Goal: Transaction & Acquisition: Book appointment/travel/reservation

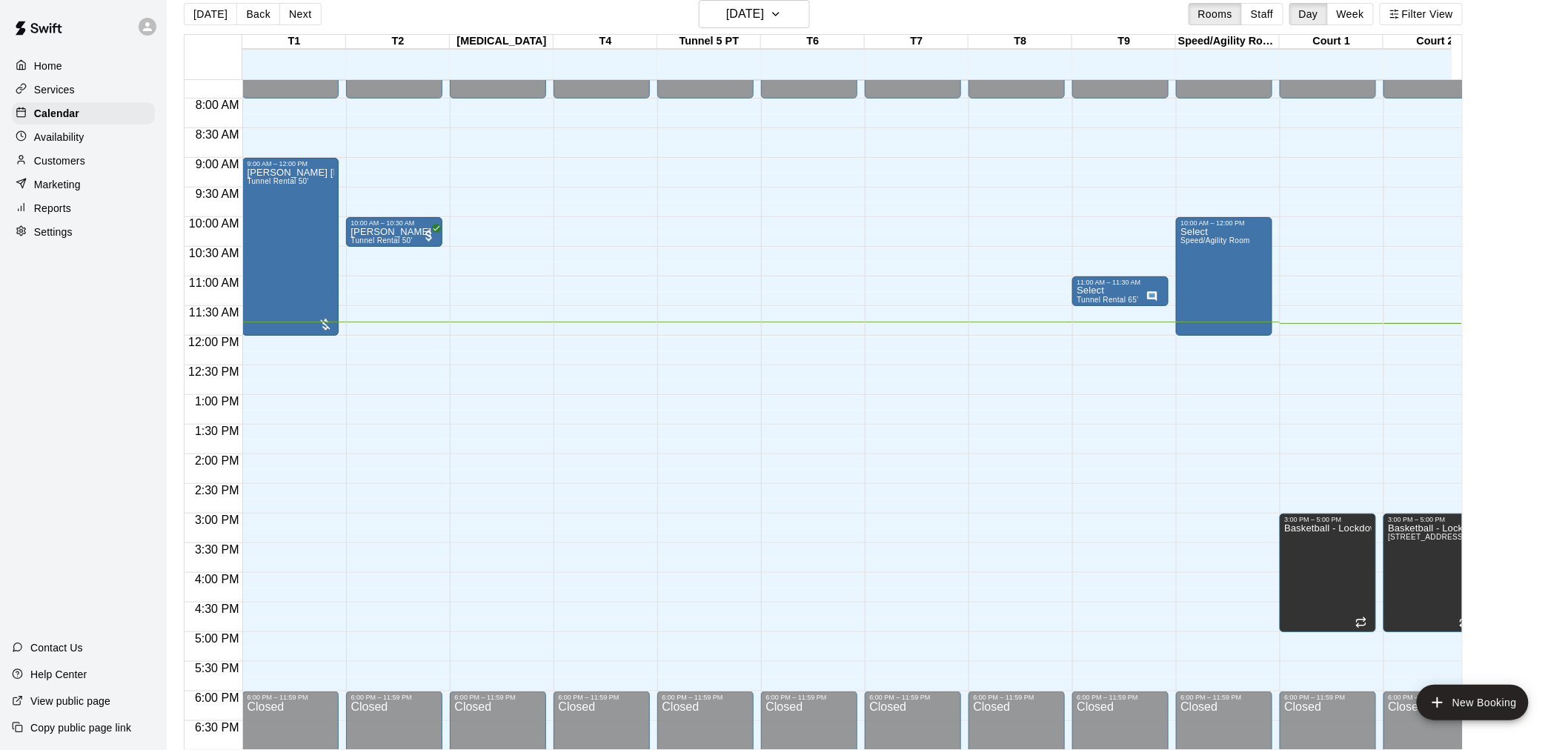
scroll to position [494, 0]
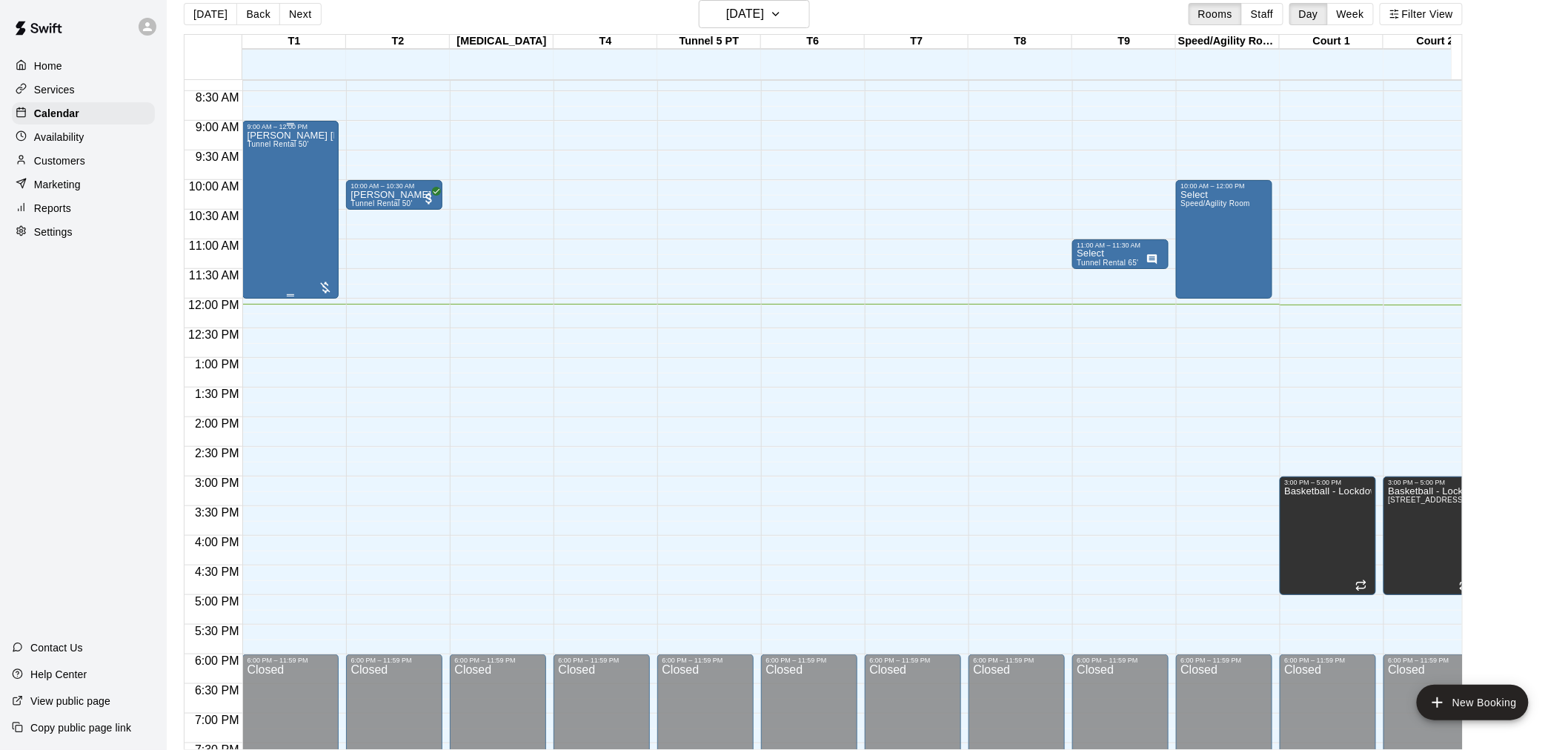
click at [294, 263] on div "[PERSON_NAME] [PERSON_NAME] Tunnel Rental 50'" at bounding box center [290, 505] width 87 height 750
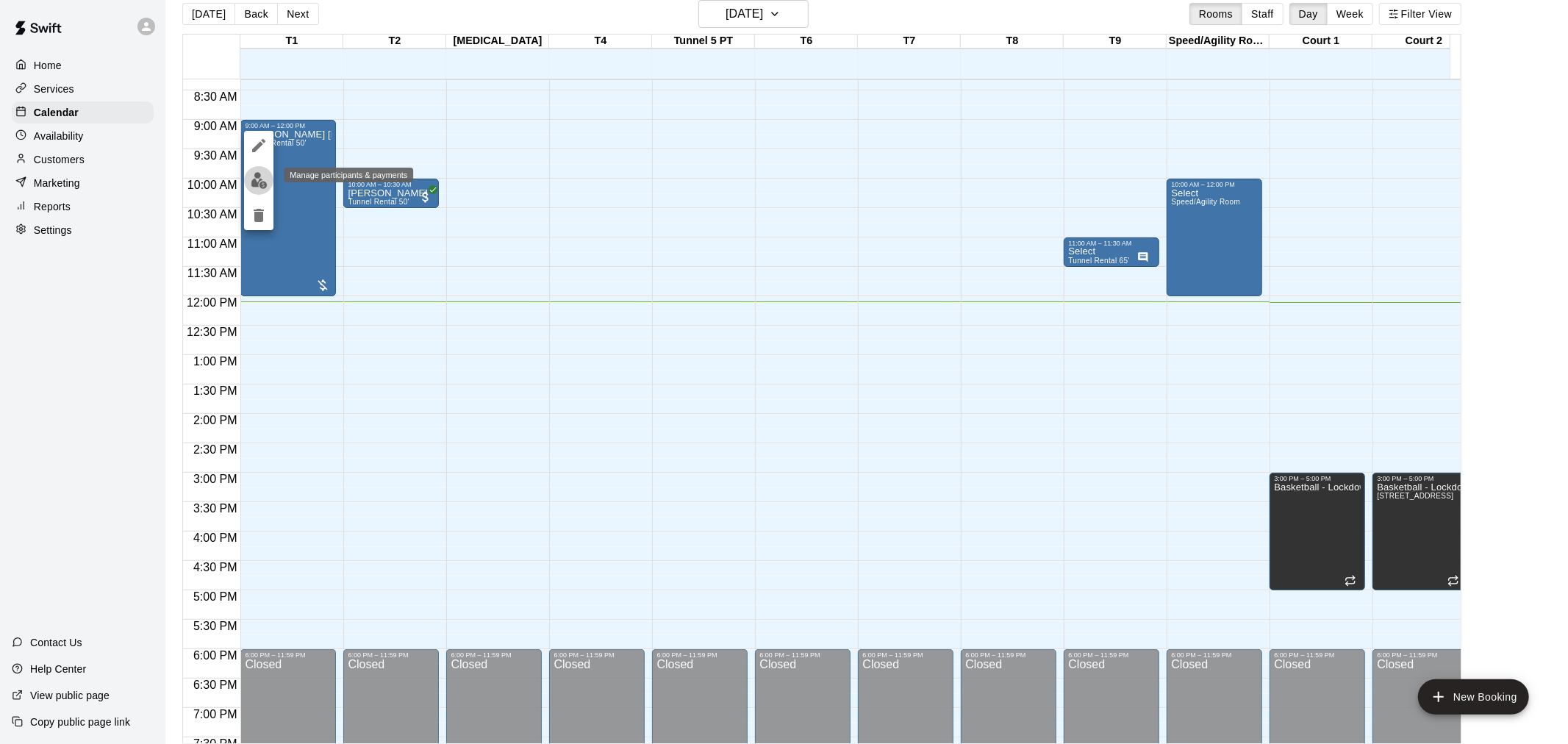
click at [253, 175] on img "edit" at bounding box center [259, 181] width 17 height 17
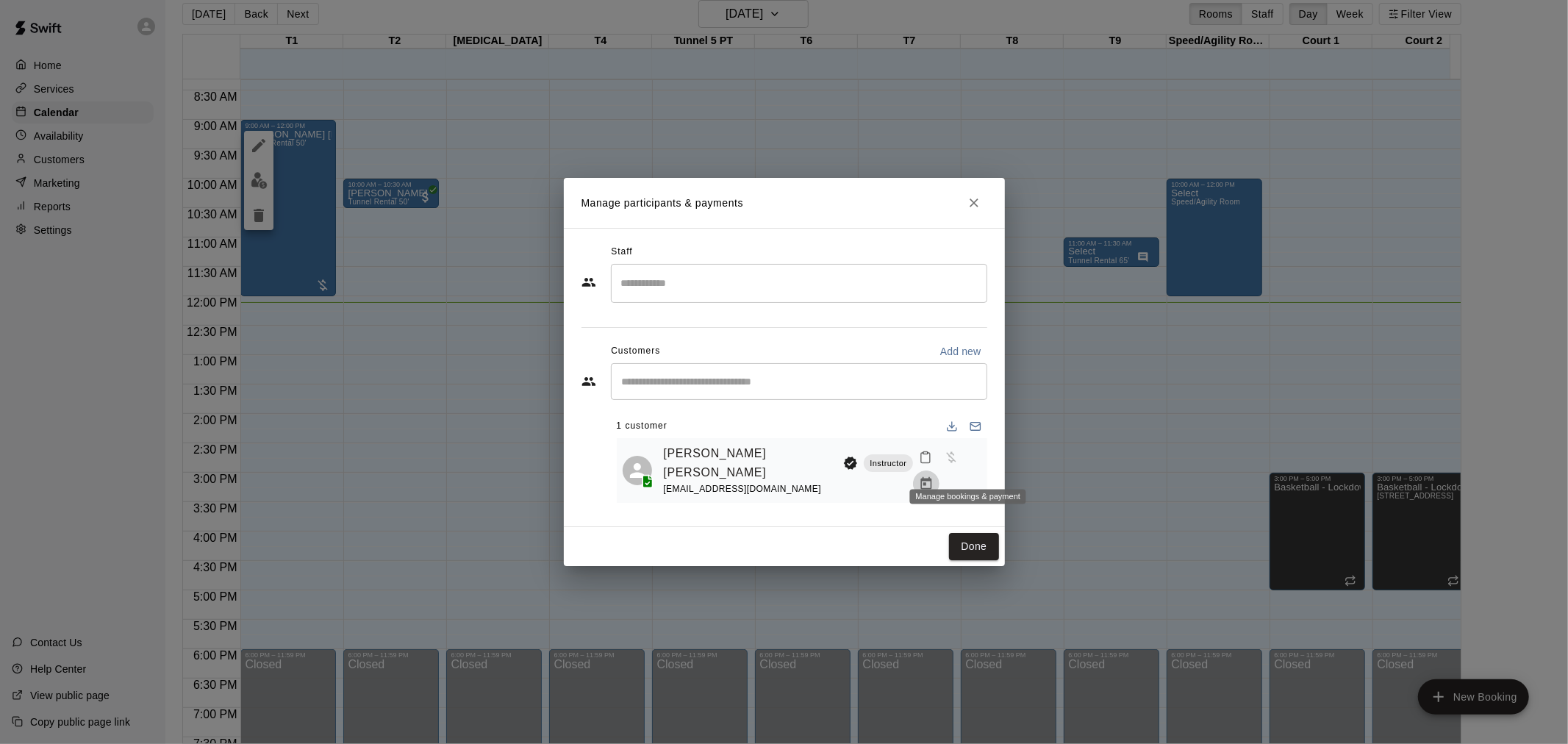
click at [931, 477] on icon "Manage bookings & payment" at bounding box center [926, 483] width 11 height 12
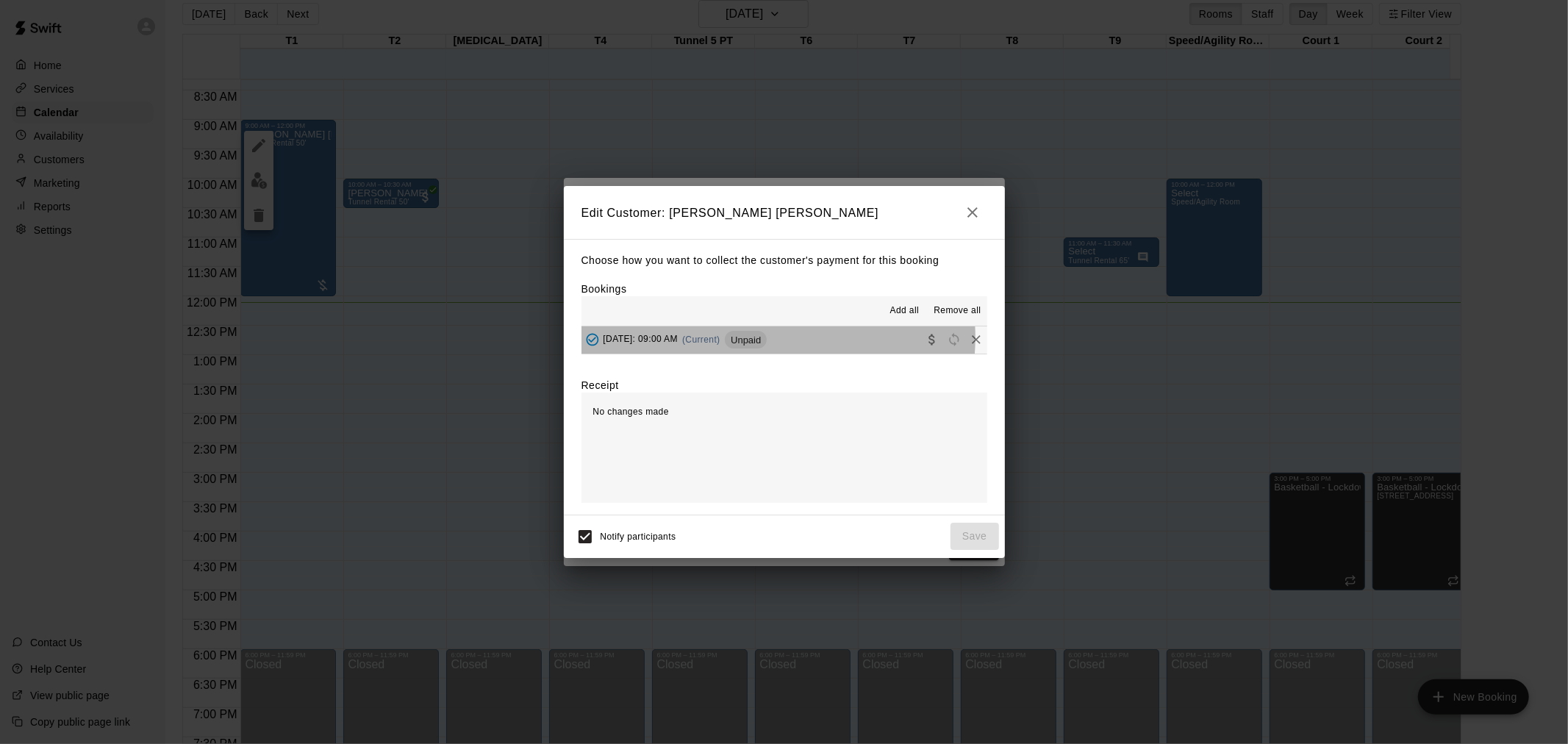
click at [721, 339] on span "(Current)" at bounding box center [701, 339] width 38 height 10
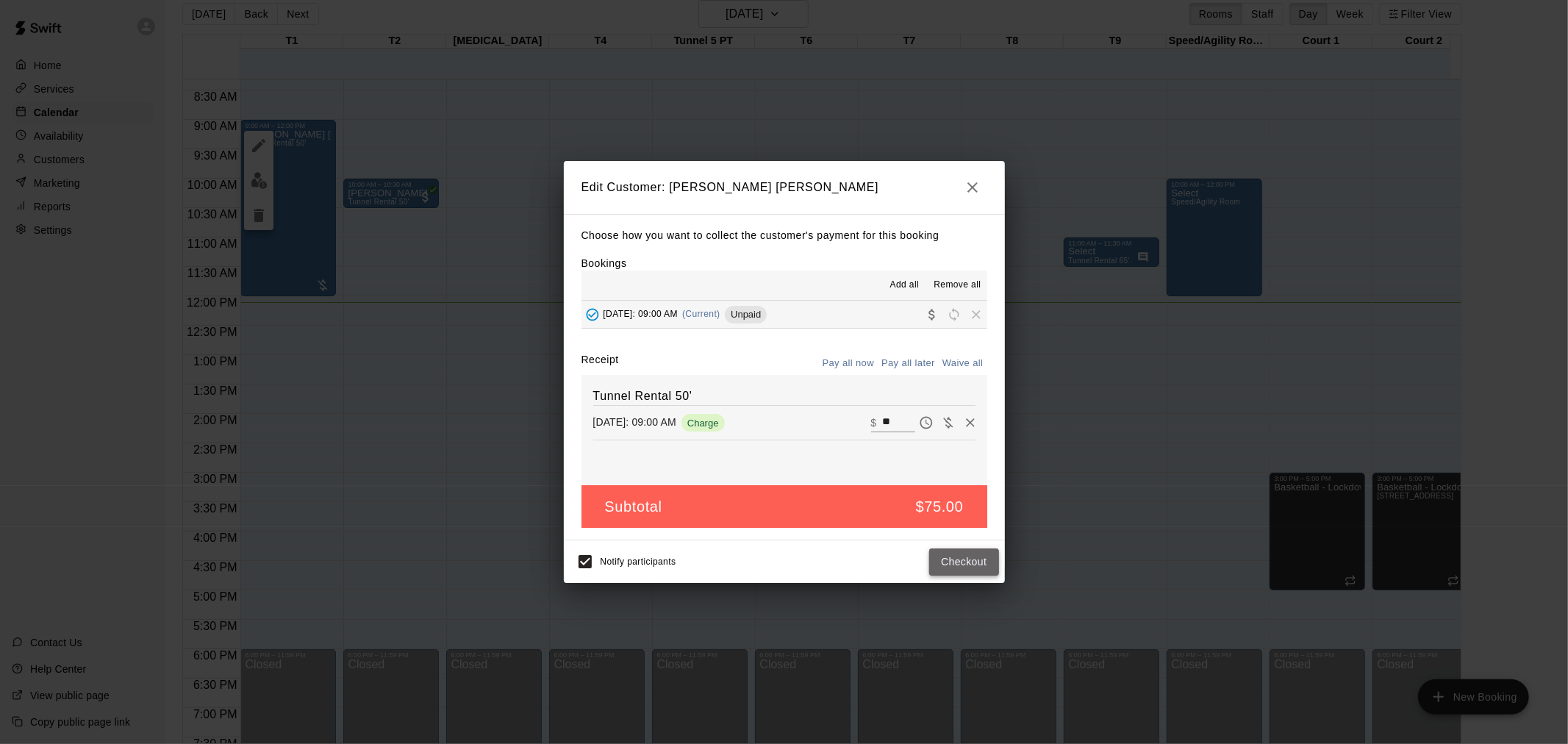
click at [956, 563] on button "Checkout" at bounding box center [963, 562] width 69 height 28
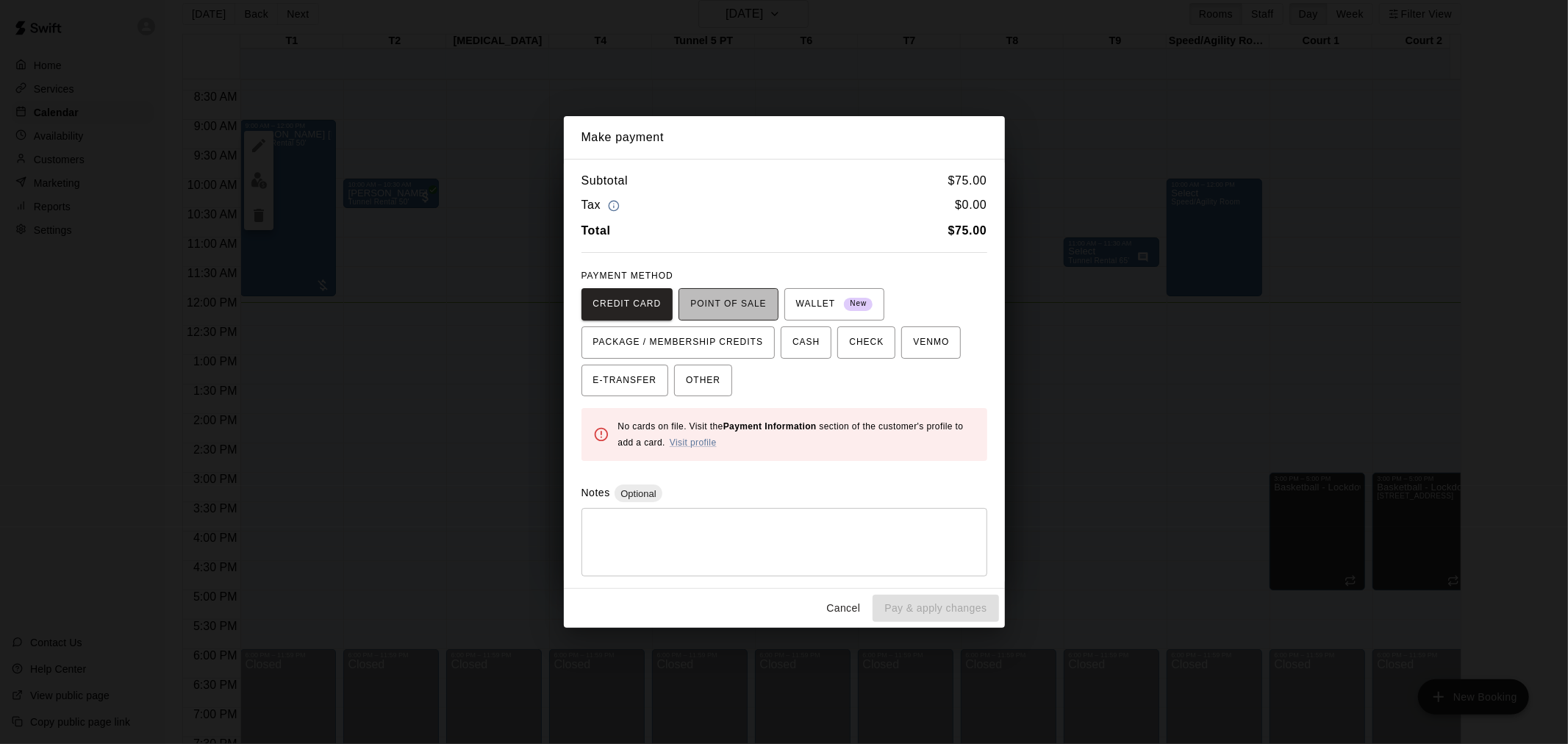
click at [748, 305] on span "POINT OF SALE" at bounding box center [728, 304] width 76 height 24
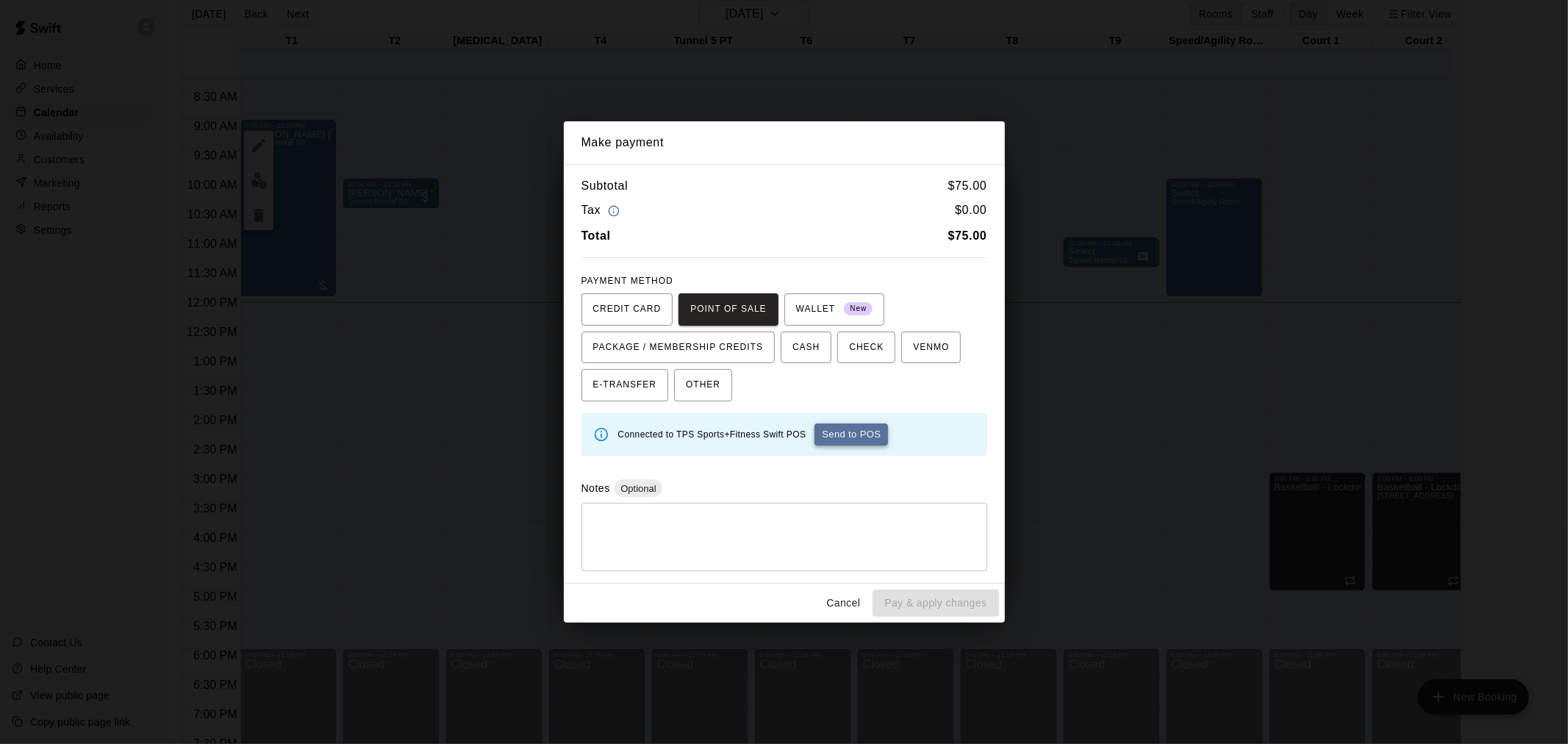
click at [842, 433] on button "Send to POS" at bounding box center [850, 434] width 73 height 22
click at [817, 347] on span "CASH" at bounding box center [805, 348] width 28 height 24
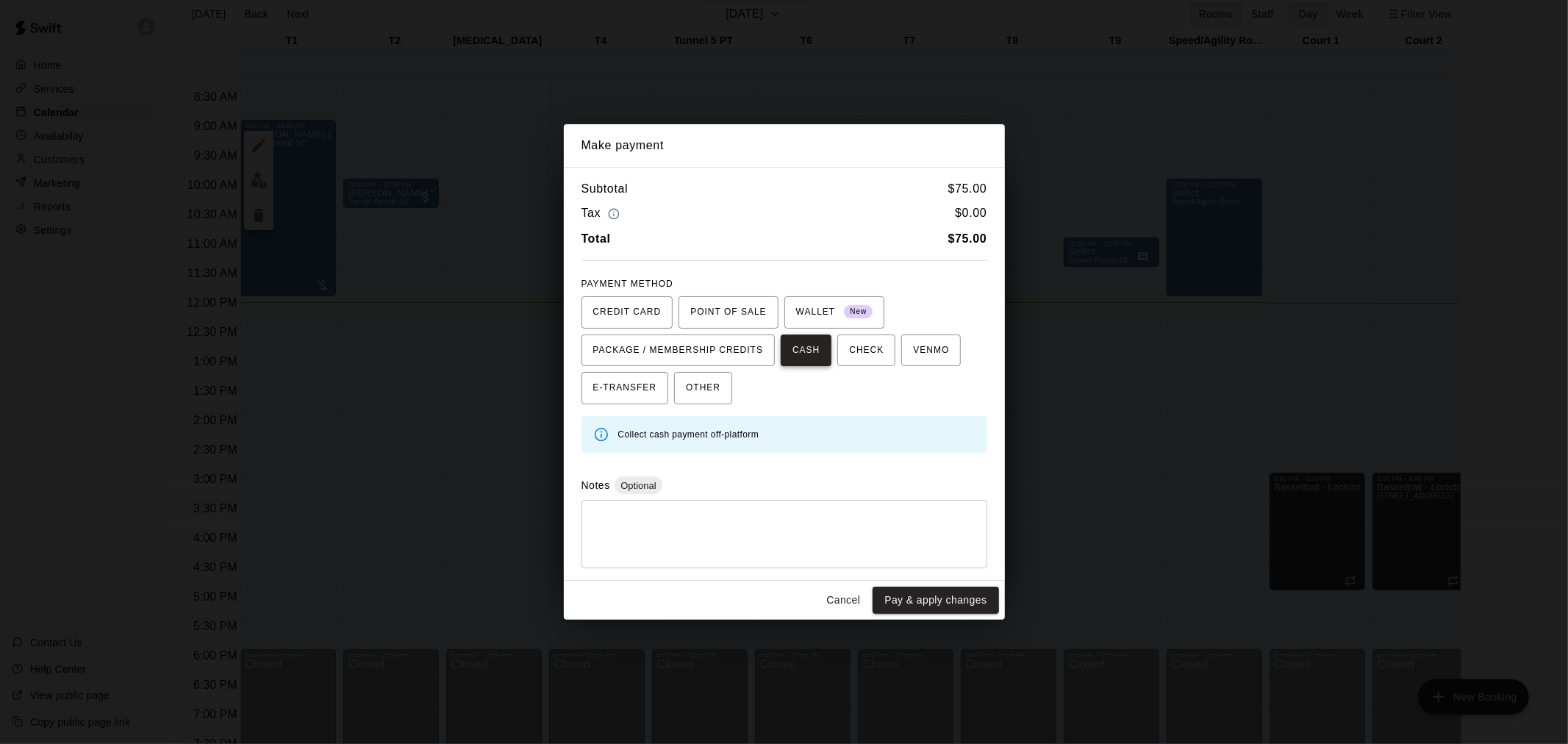
click at [817, 347] on span "CASH" at bounding box center [805, 351] width 28 height 24
click at [816, 346] on span "CASH" at bounding box center [805, 351] width 28 height 24
click at [937, 596] on button "Pay & apply changes" at bounding box center [935, 600] width 126 height 28
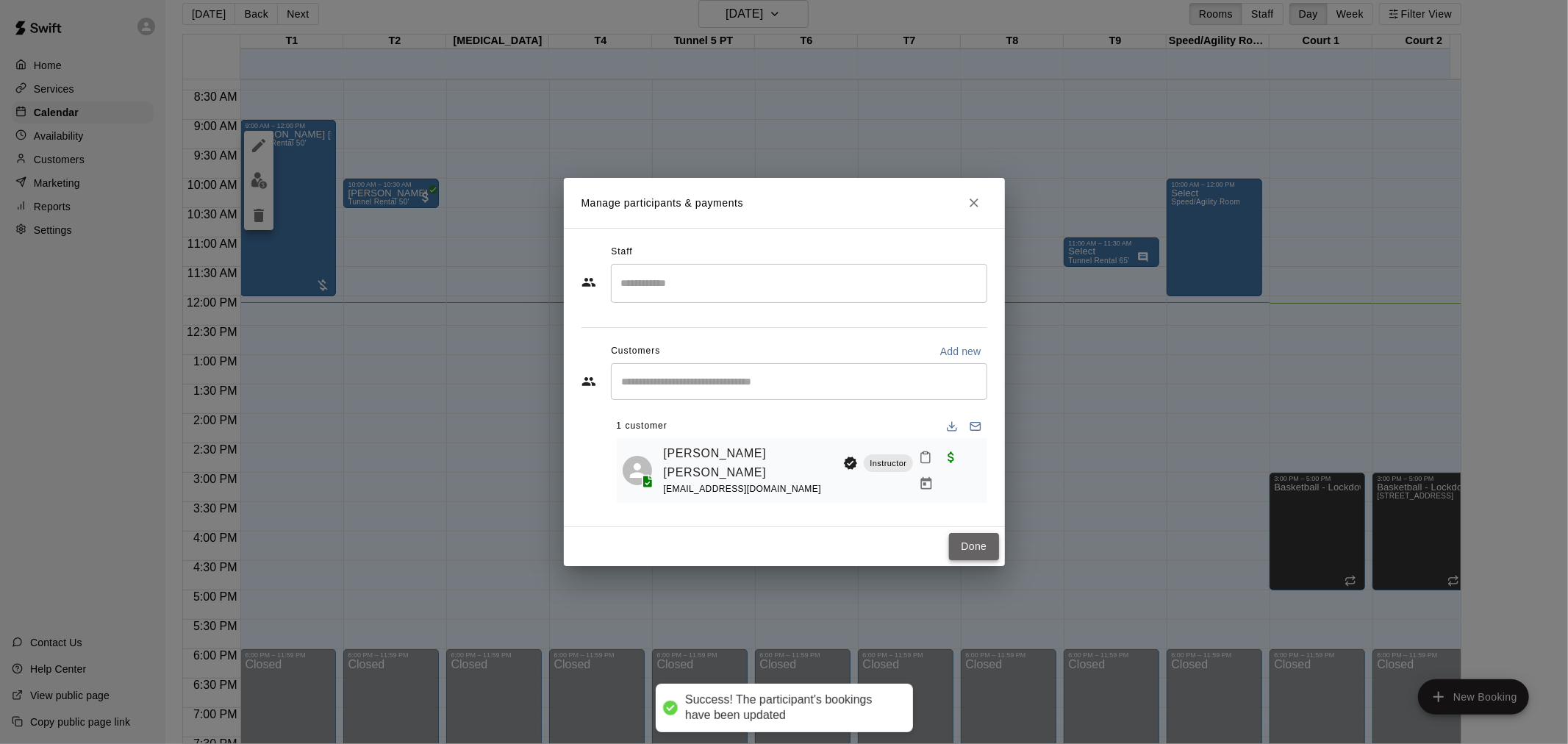
click at [972, 542] on button "Done" at bounding box center [974, 547] width 50 height 28
